Goal: Task Accomplishment & Management: Manage account settings

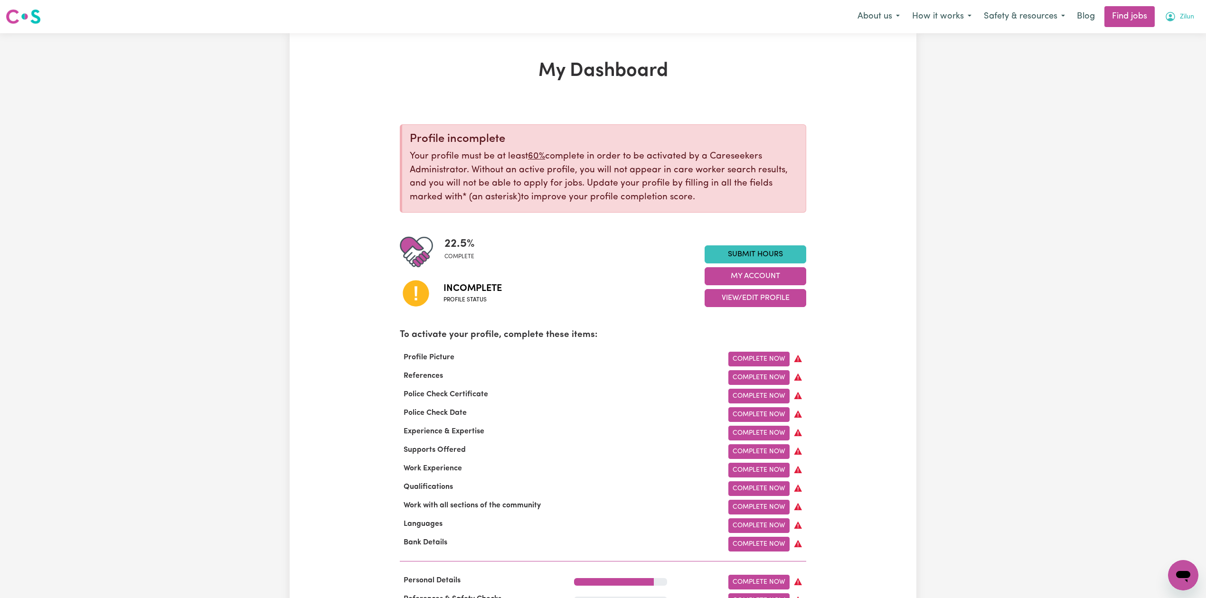
drag, startPoint x: 1204, startPoint y: 20, endPoint x: 1191, endPoint y: 25, distance: 14.1
click at [1205, 20] on div "Menu About us How it works Safety & resources Blog Find jobs Zilun" at bounding box center [603, 17] width 1206 height 22
click at [1182, 24] on button "Zilun" at bounding box center [1179, 17] width 42 height 20
click at [1174, 75] on link "Logout" at bounding box center [1162, 73] width 75 height 18
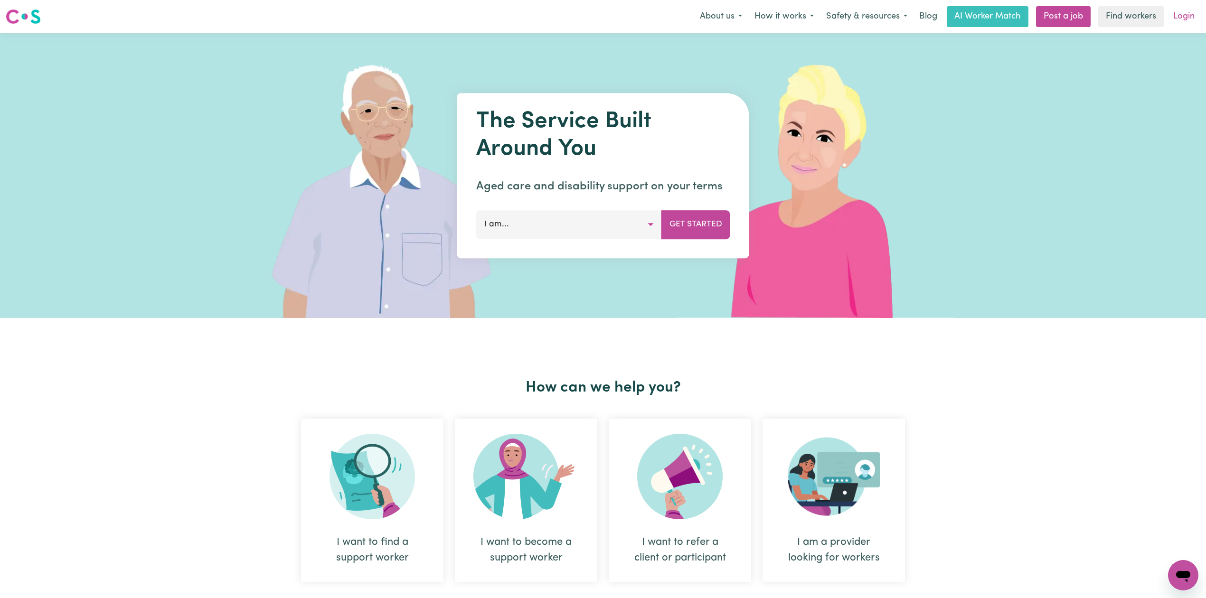
click at [1183, 18] on link "Login" at bounding box center [1183, 16] width 33 height 21
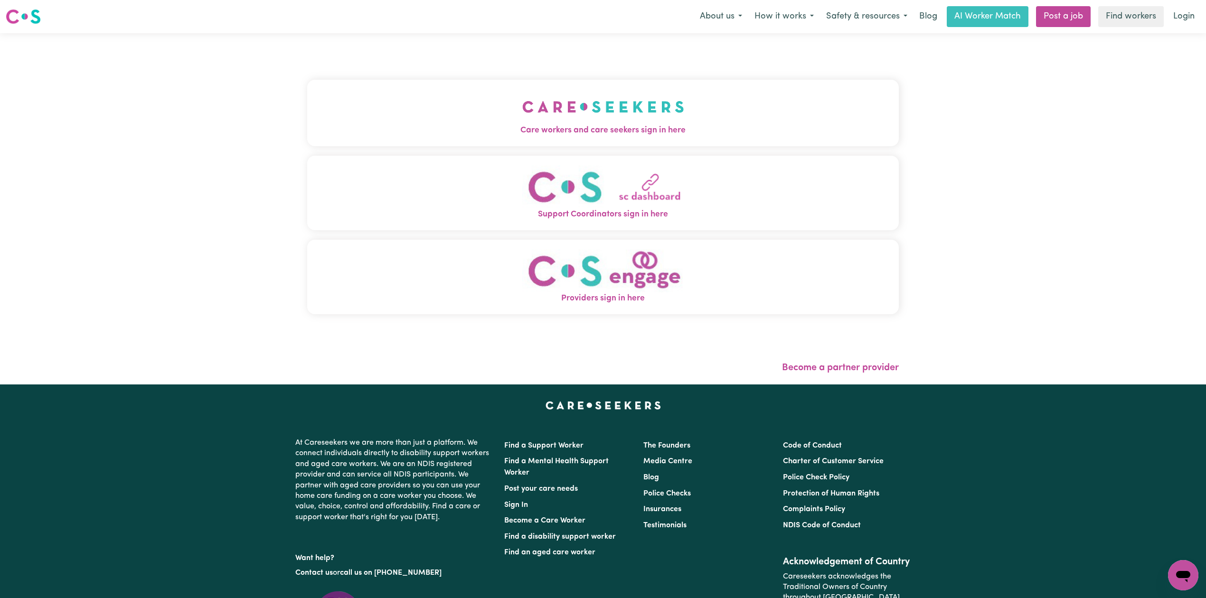
click at [607, 121] on button "Care workers and care seekers sign in here" at bounding box center [602, 113] width 591 height 66
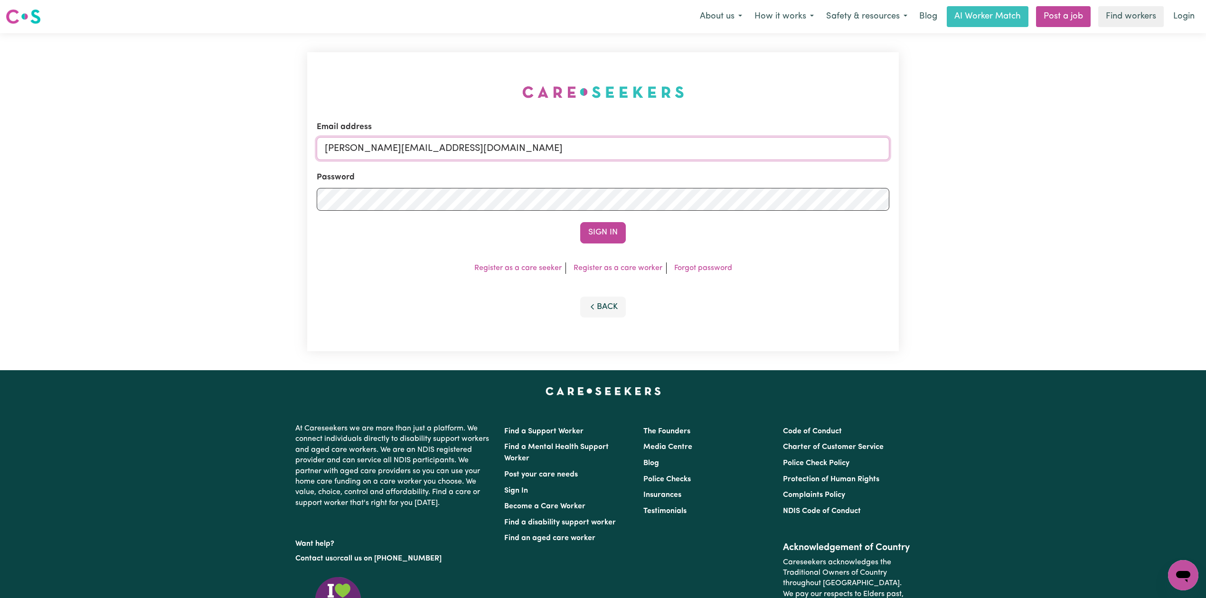
drag, startPoint x: 533, startPoint y: 139, endPoint x: 509, endPoint y: 145, distance: 24.2
click at [534, 141] on input "[PERSON_NAME][EMAIL_ADDRESS][DOMAIN_NAME]" at bounding box center [603, 148] width 572 height 23
drag, startPoint x: 373, startPoint y: 142, endPoint x: 623, endPoint y: 149, distance: 250.3
click at [623, 149] on input "Superuser~[EMAIL_ADDRESS][DOMAIN_NAME]" at bounding box center [603, 148] width 572 height 23
type input "Superuser~[EMAIL_ADDRESS][DOMAIN_NAME]"
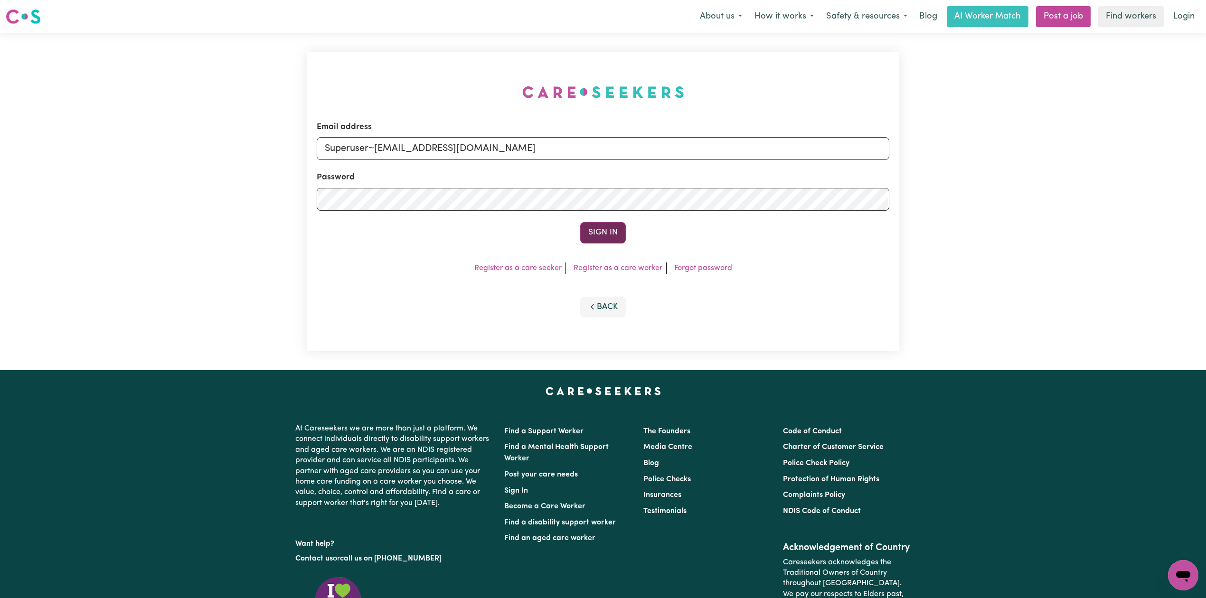
drag, startPoint x: 572, startPoint y: 228, endPoint x: 588, endPoint y: 231, distance: 15.5
click at [573, 228] on div "Sign In" at bounding box center [603, 232] width 572 height 21
click at [597, 234] on button "Sign In" at bounding box center [603, 232] width 46 height 21
